Goal: Navigation & Orientation: Find specific page/section

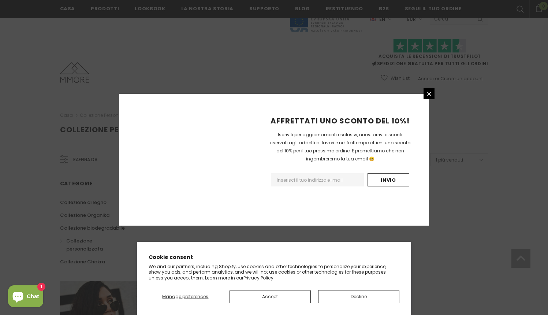
scroll to position [435, 0]
